Goal: Task Accomplishment & Management: Use online tool/utility

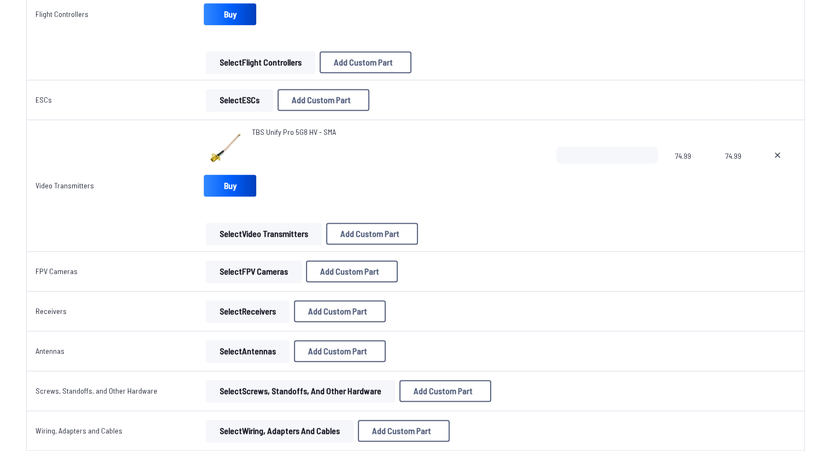
scroll to position [655, 0]
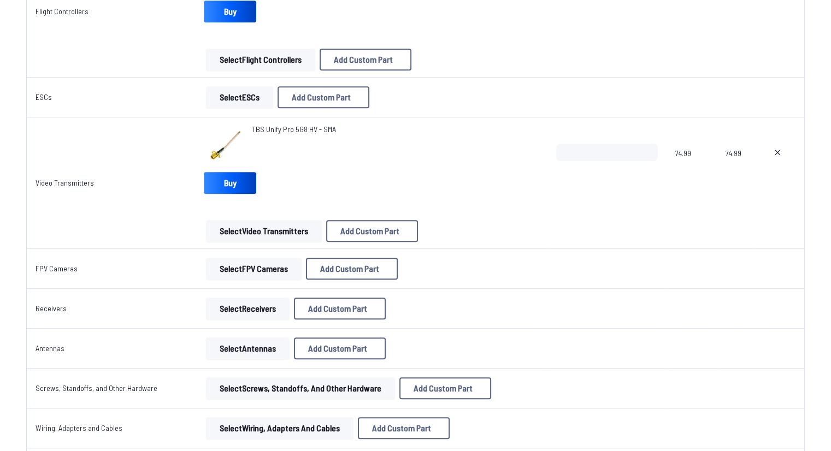
click at [238, 269] on button "Select FPV Cameras" at bounding box center [254, 269] width 96 height 22
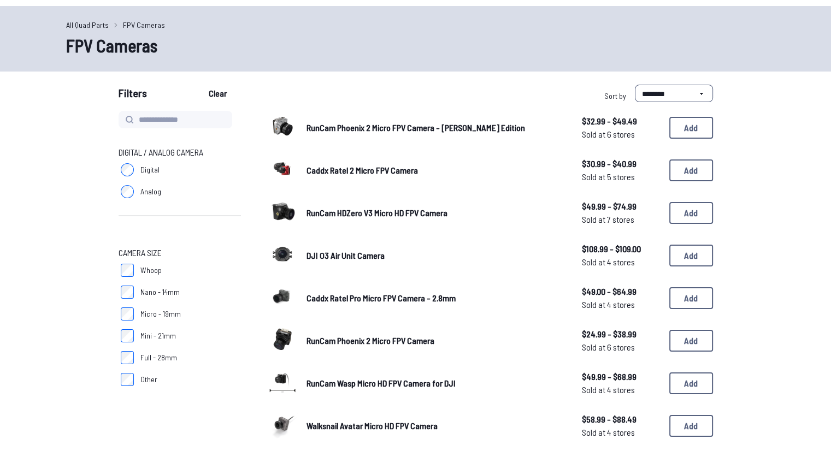
scroll to position [55, 0]
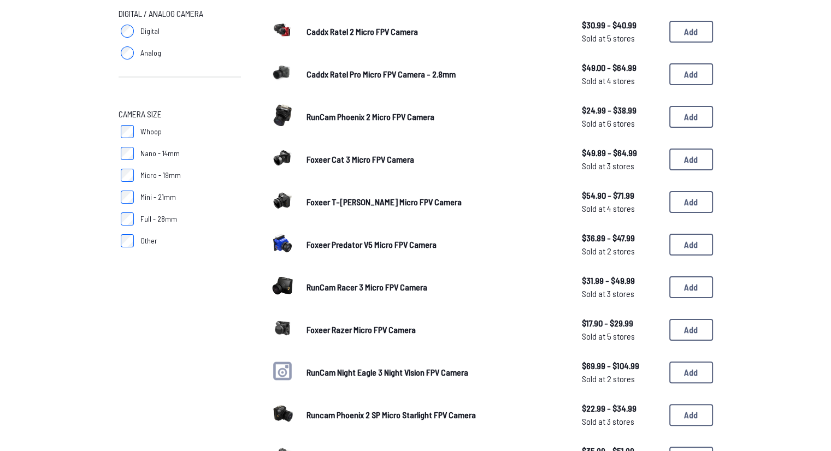
scroll to position [164, 0]
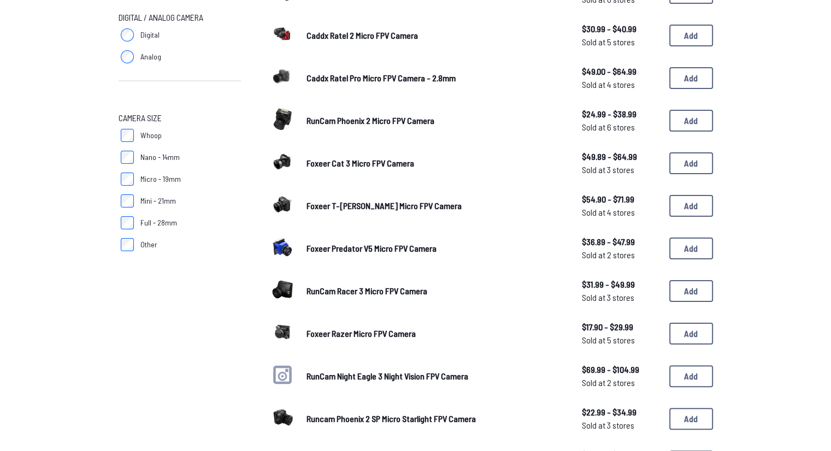
click at [329, 204] on span "Foxeer T-[PERSON_NAME] Micro FPV Camera" at bounding box center [383, 205] width 155 height 10
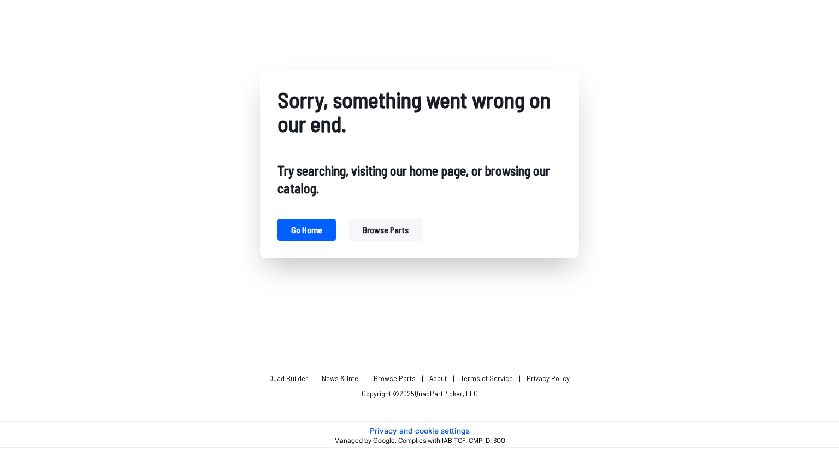
click at [367, 230] on button "Browse parts" at bounding box center [385, 230] width 73 height 22
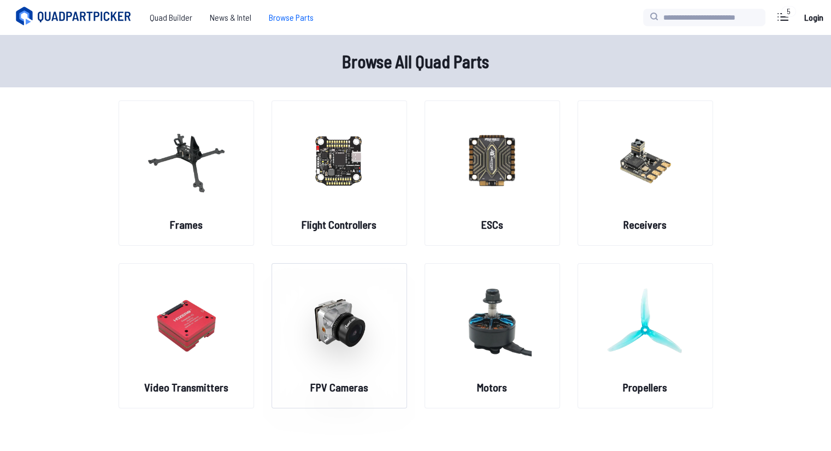
click at [310, 303] on img at bounding box center [339, 323] width 79 height 96
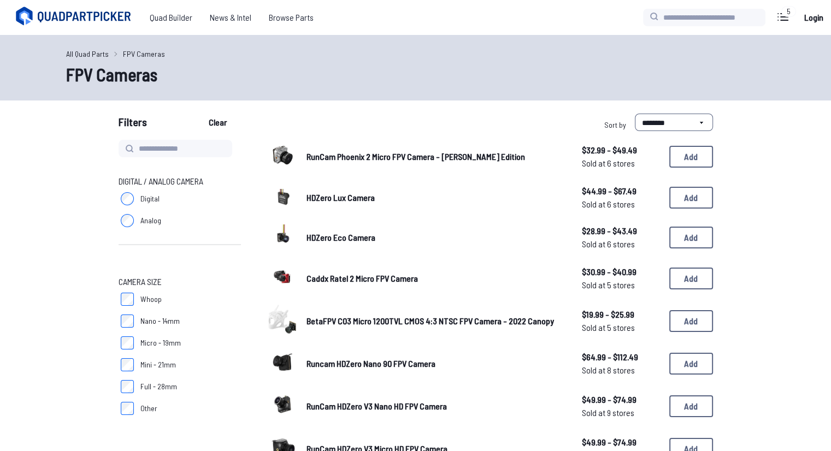
click at [336, 319] on span "BetaFPV C03 Micro 1200TVL CMOS 4:3 NTSC FPV Camera - 2022 Canopy" at bounding box center [429, 321] width 247 height 10
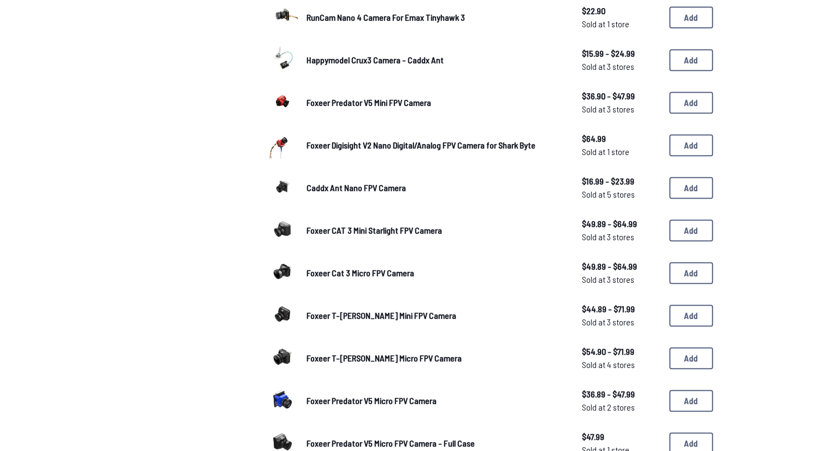
scroll to position [491, 0]
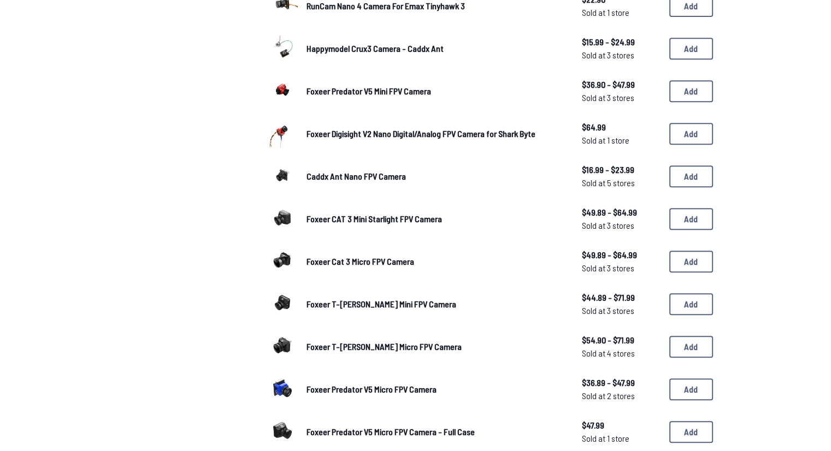
click at [375, 347] on span "Foxeer T-[PERSON_NAME] Micro FPV Camera" at bounding box center [383, 346] width 155 height 10
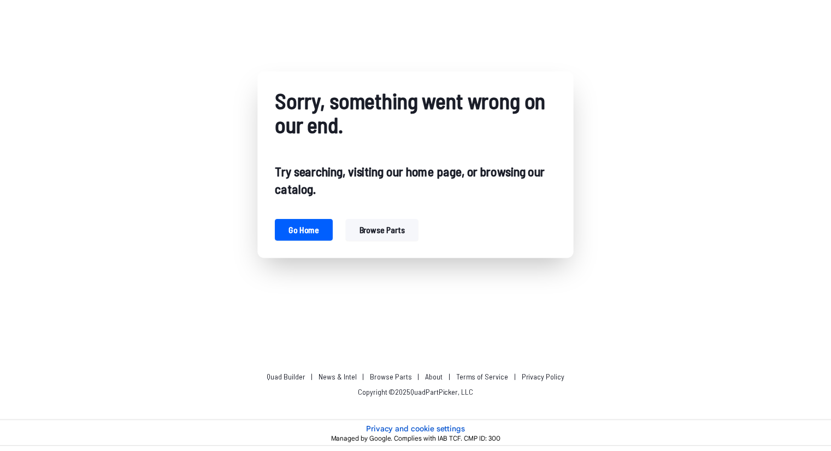
scroll to position [491, 0]
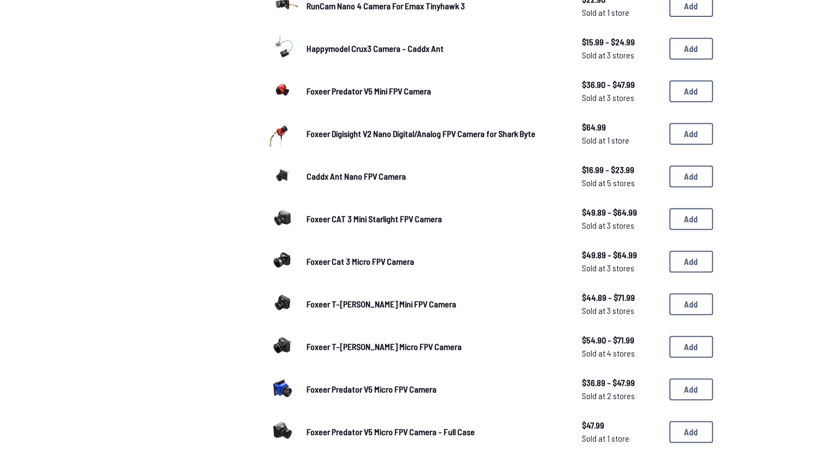
click at [330, 299] on span "Foxeer T-[PERSON_NAME] Mini FPV Camera" at bounding box center [381, 304] width 150 height 10
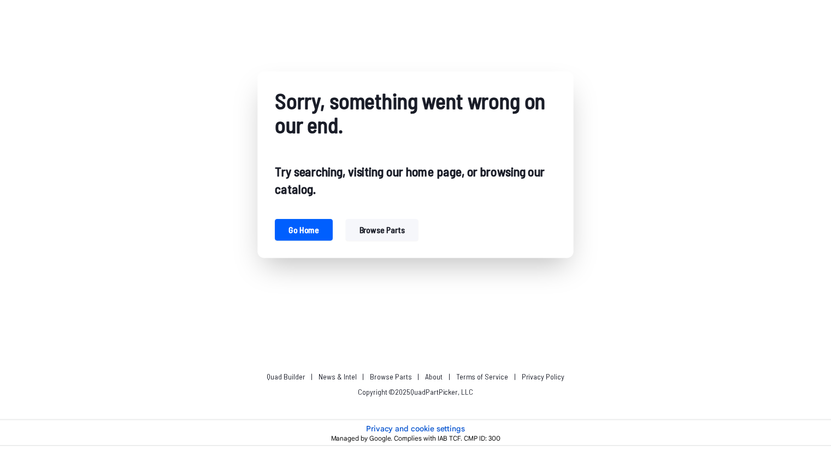
scroll to position [491, 0]
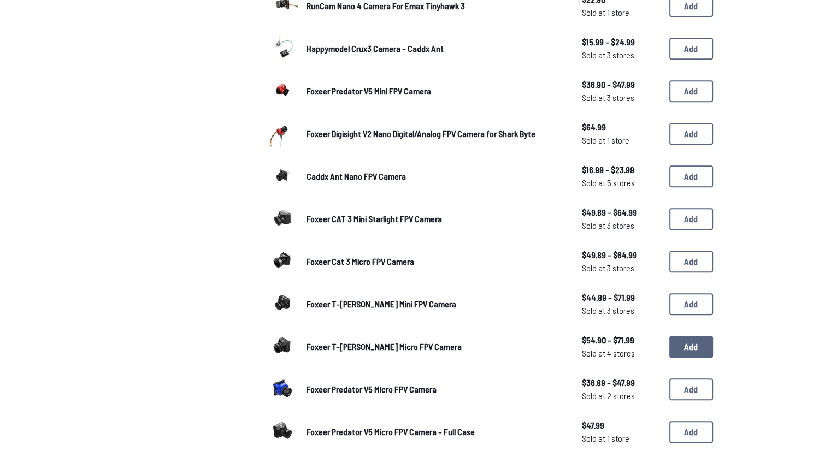
click at [683, 339] on button "Add" at bounding box center [691, 347] width 44 height 22
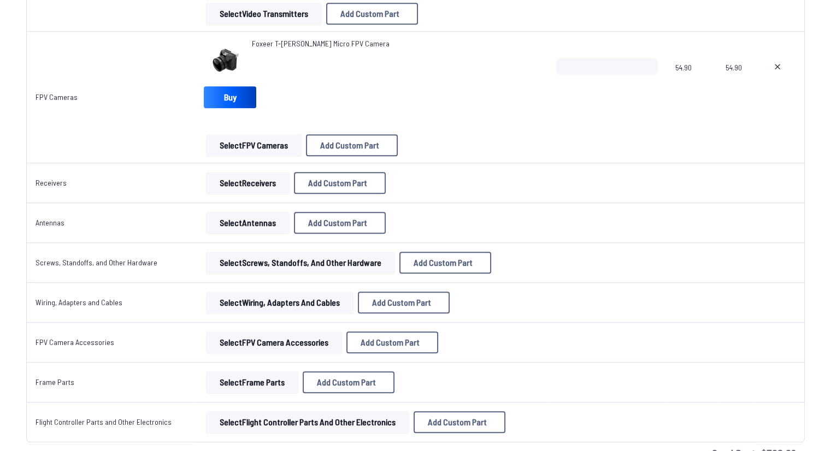
scroll to position [874, 0]
click at [245, 182] on button "Select Receivers" at bounding box center [248, 182] width 84 height 22
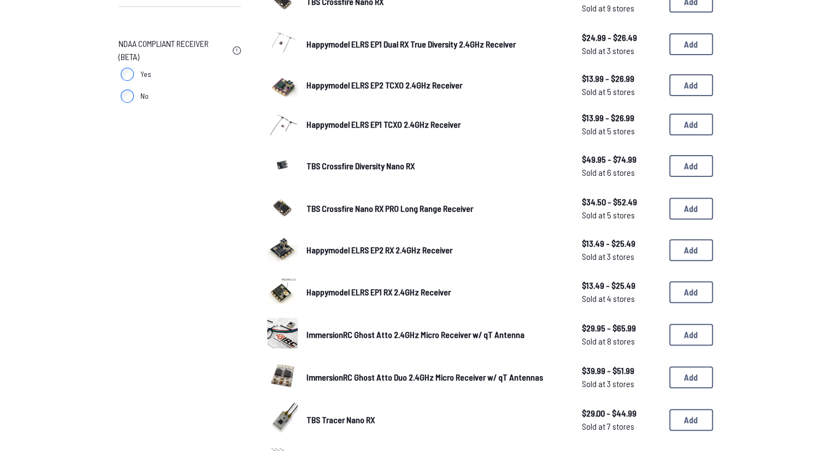
scroll to position [328, 0]
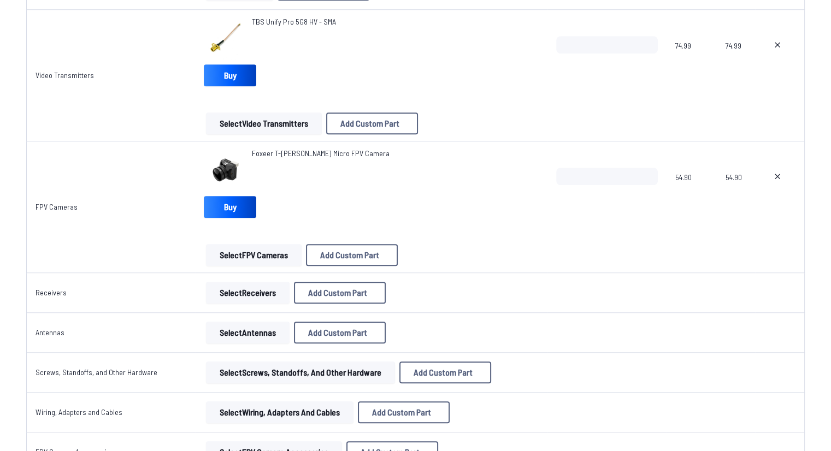
scroll to position [764, 0]
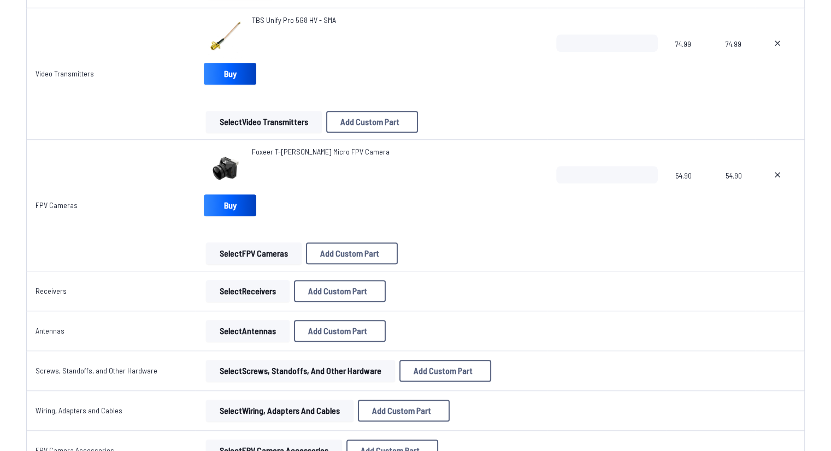
click at [250, 285] on button "Select Receivers" at bounding box center [248, 291] width 84 height 22
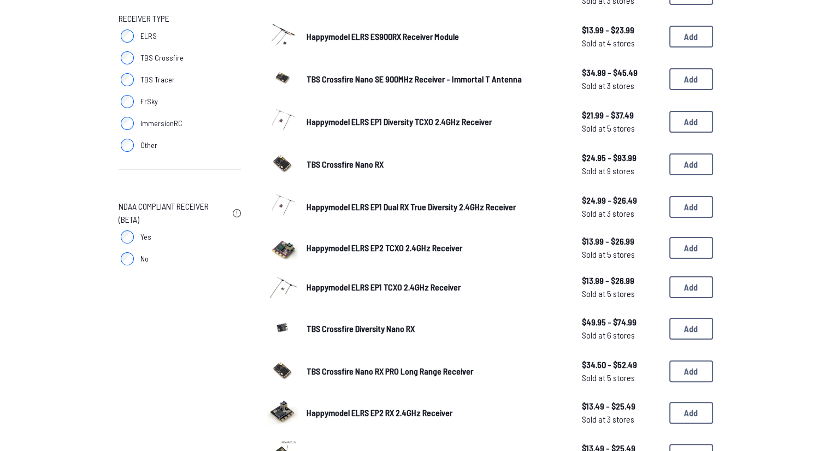
scroll to position [164, 0]
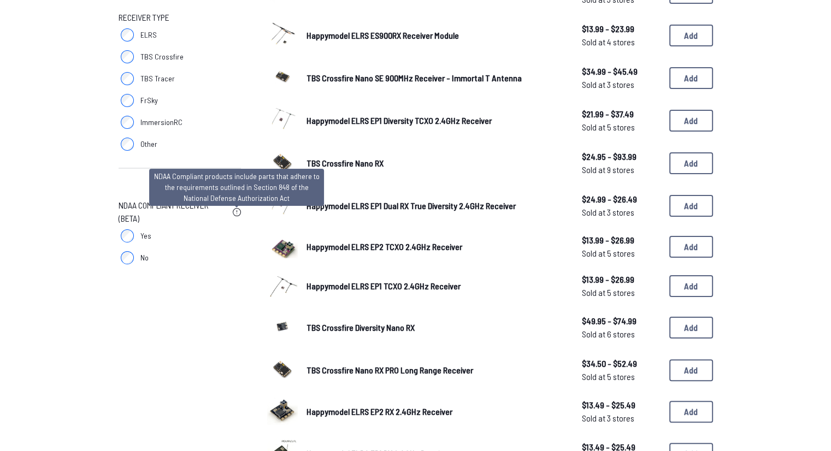
click at [235, 212] on icon at bounding box center [237, 212] width 8 height 8
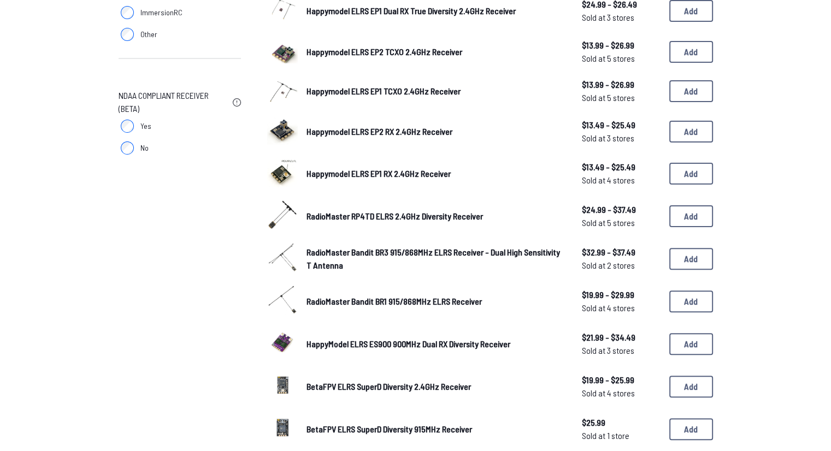
scroll to position [273, 0]
click at [122, 156] on label "No" at bounding box center [179, 149] width 122 height 22
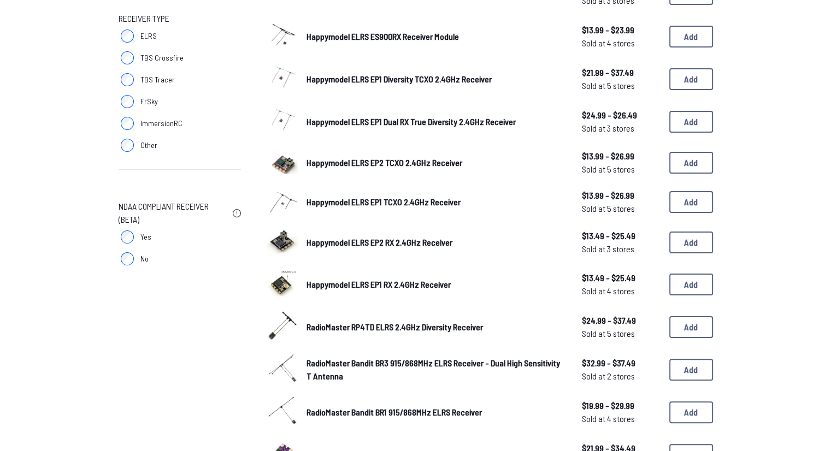
scroll to position [0, 0]
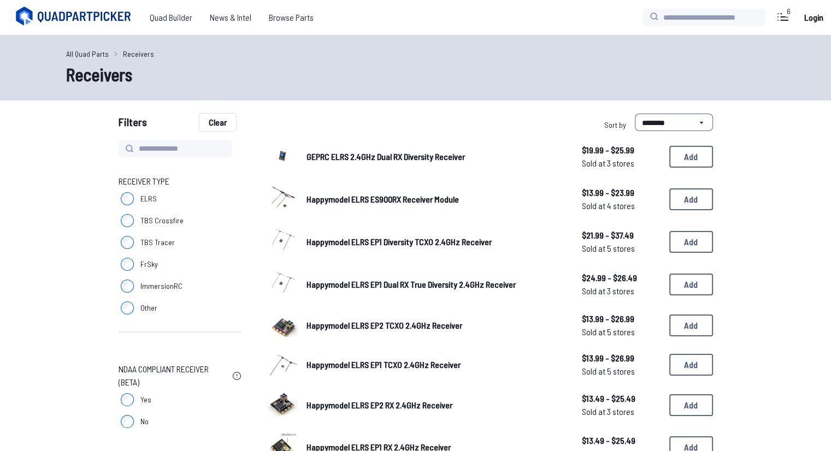
click at [220, 114] on button "Clear" at bounding box center [217, 122] width 37 height 17
click at [211, 117] on button "Clear" at bounding box center [217, 122] width 37 height 17
click at [220, 120] on button "Clear" at bounding box center [217, 122] width 37 height 17
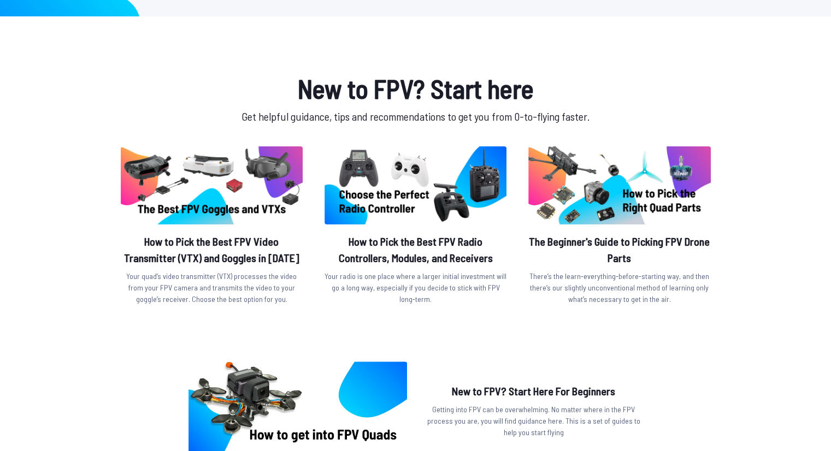
scroll to position [270, 0]
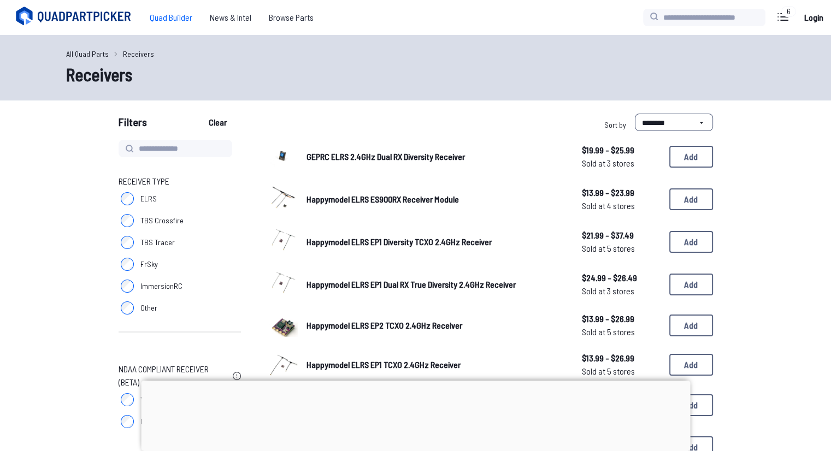
click at [181, 14] on span "Quad Builder" at bounding box center [171, 18] width 60 height 22
click at [159, 16] on span "Quad Builder" at bounding box center [171, 18] width 60 height 22
click at [185, 19] on span "Quad Builder" at bounding box center [171, 18] width 60 height 22
